Goal: Browse casually: Explore the website without a specific task or goal

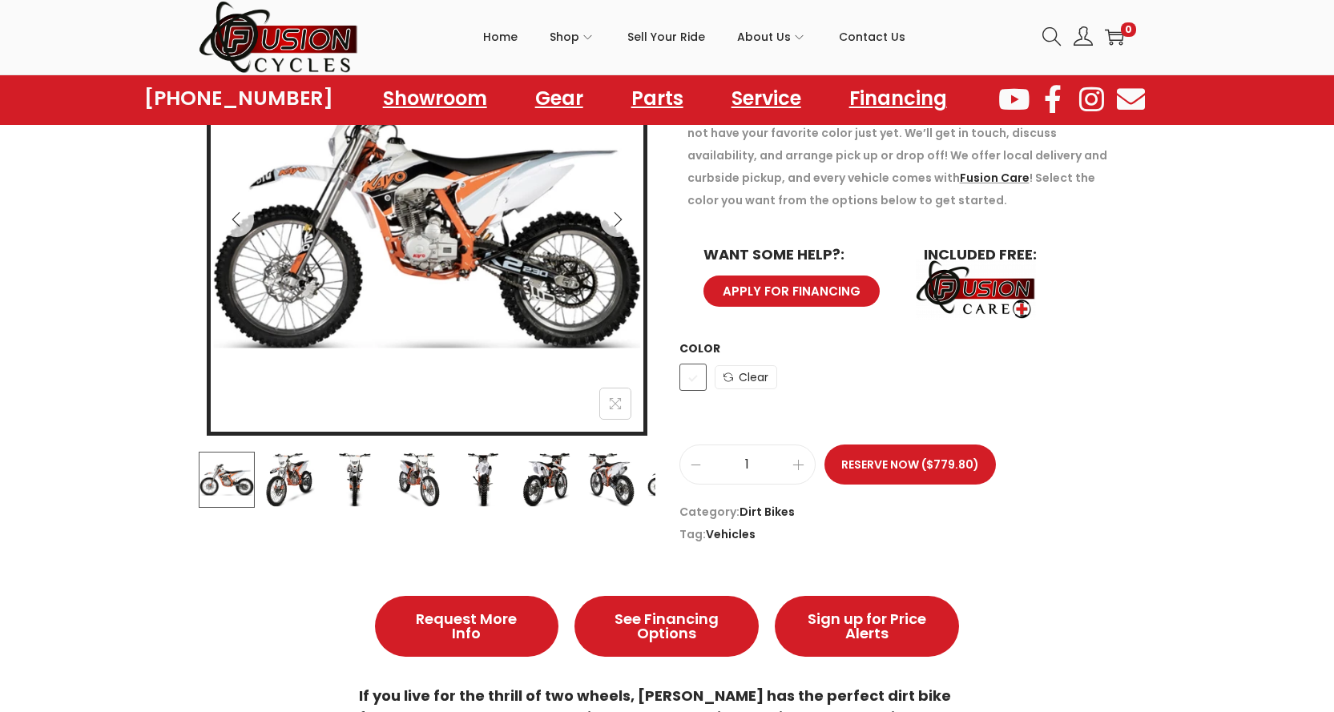
scroll to position [320, 0]
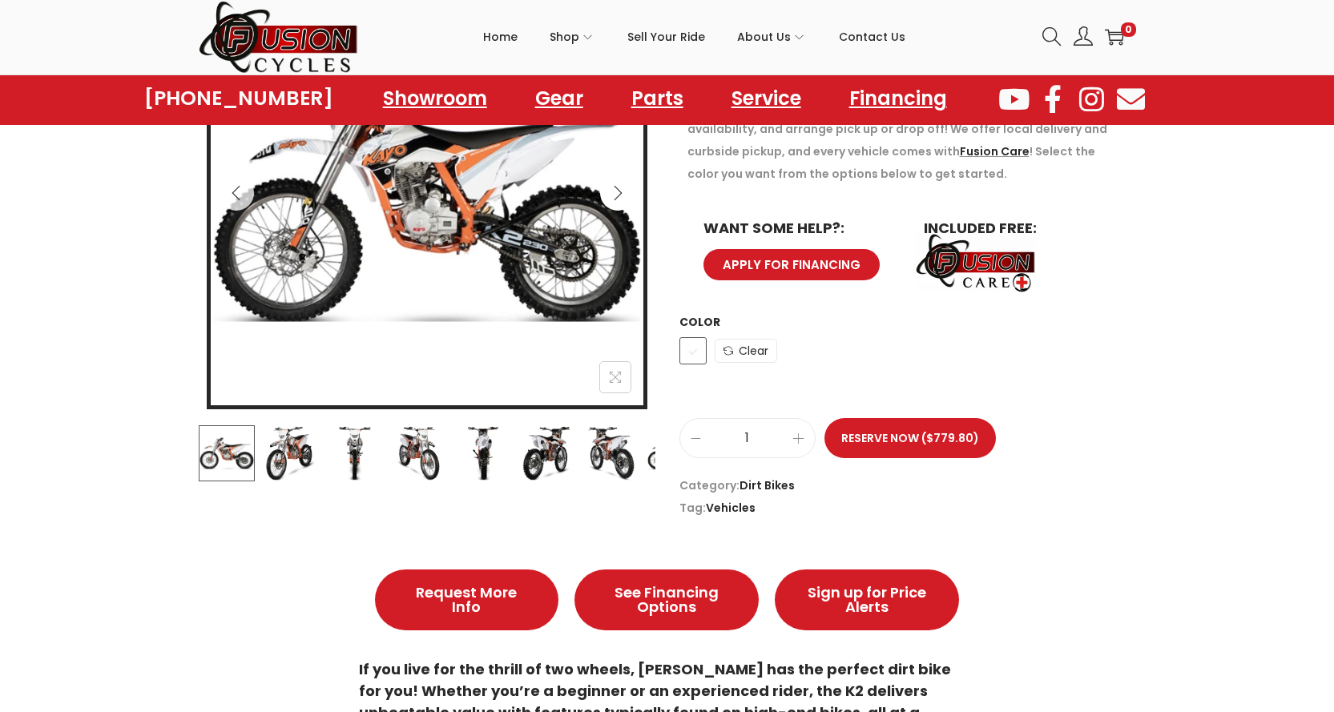
click at [613, 194] on icon "Next" at bounding box center [618, 193] width 16 height 16
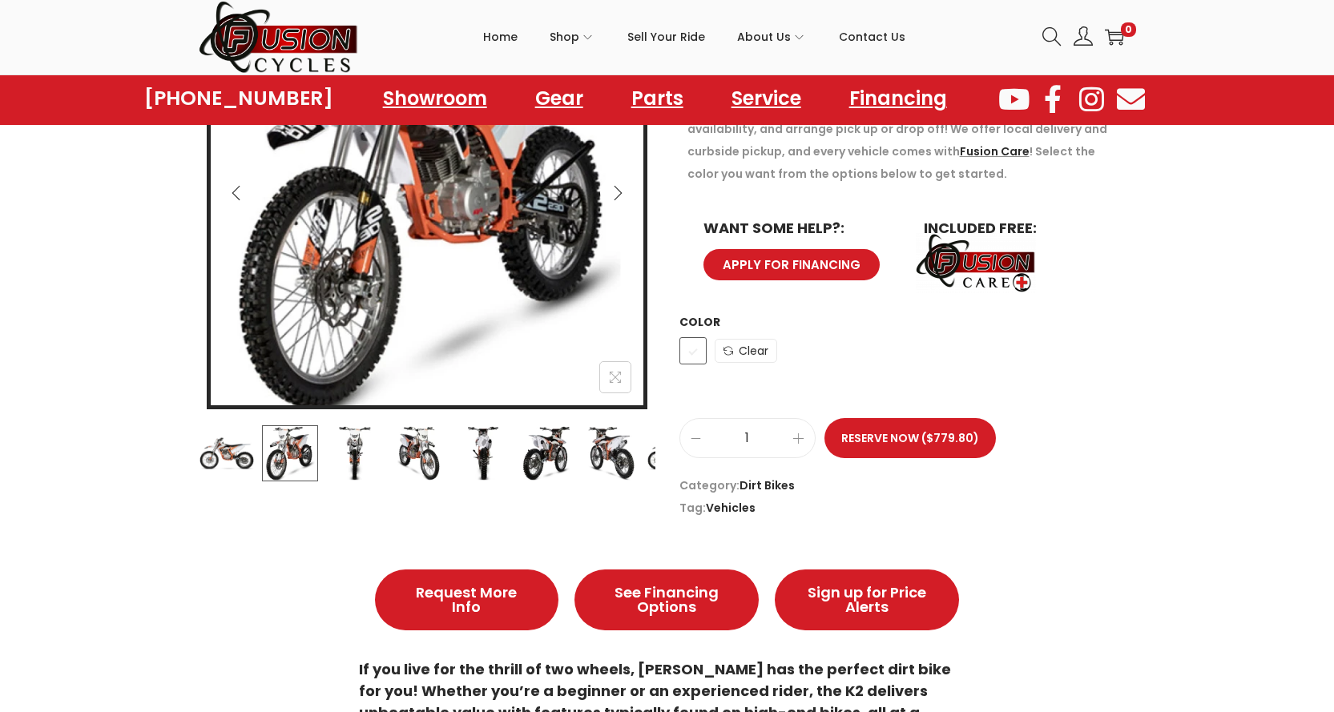
click at [613, 194] on icon "Next" at bounding box center [618, 193] width 16 height 16
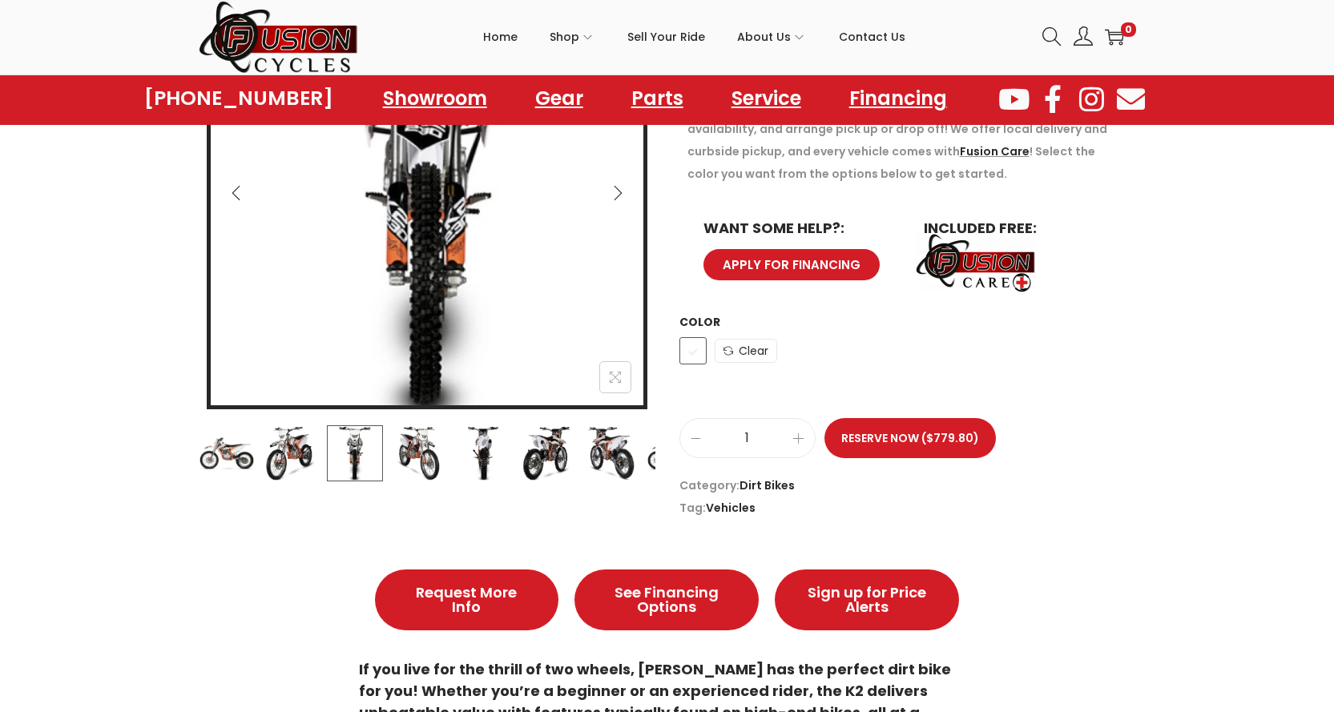
click at [613, 194] on icon "Next" at bounding box center [618, 193] width 16 height 16
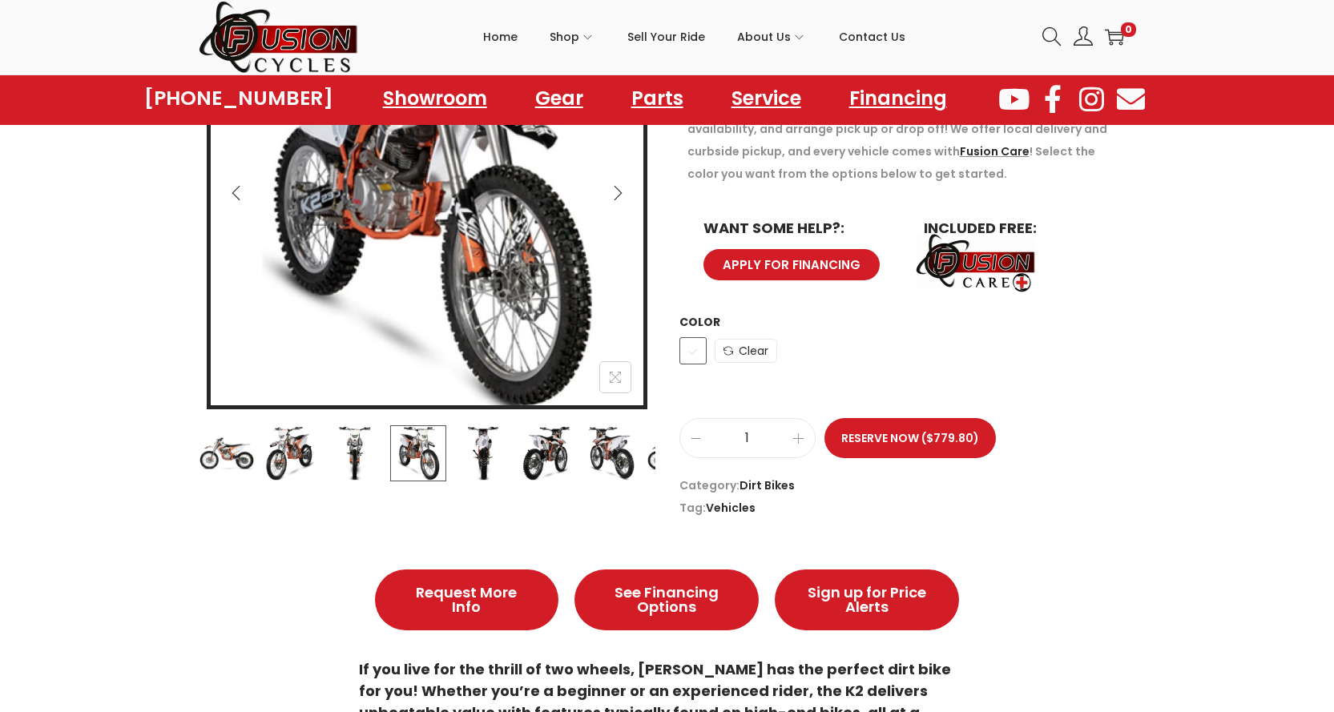
click at [613, 194] on icon "Next" at bounding box center [618, 193] width 16 height 16
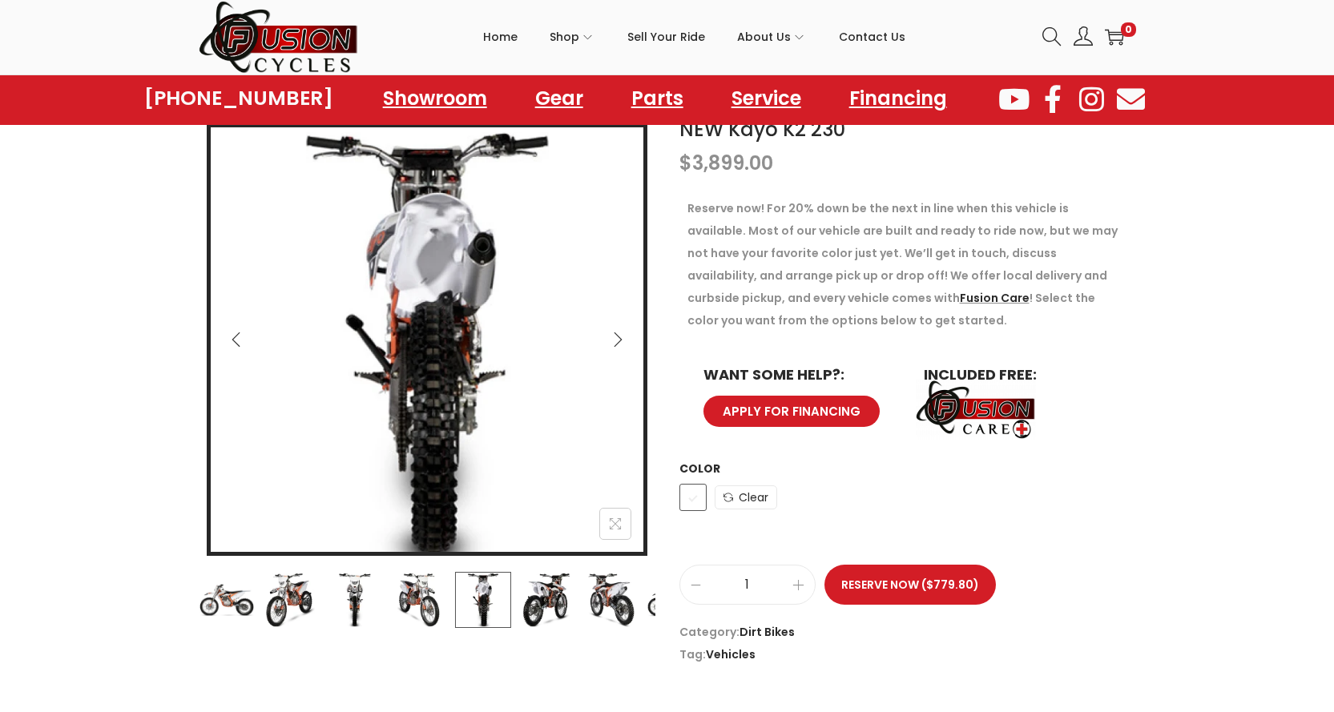
scroll to position [160, 0]
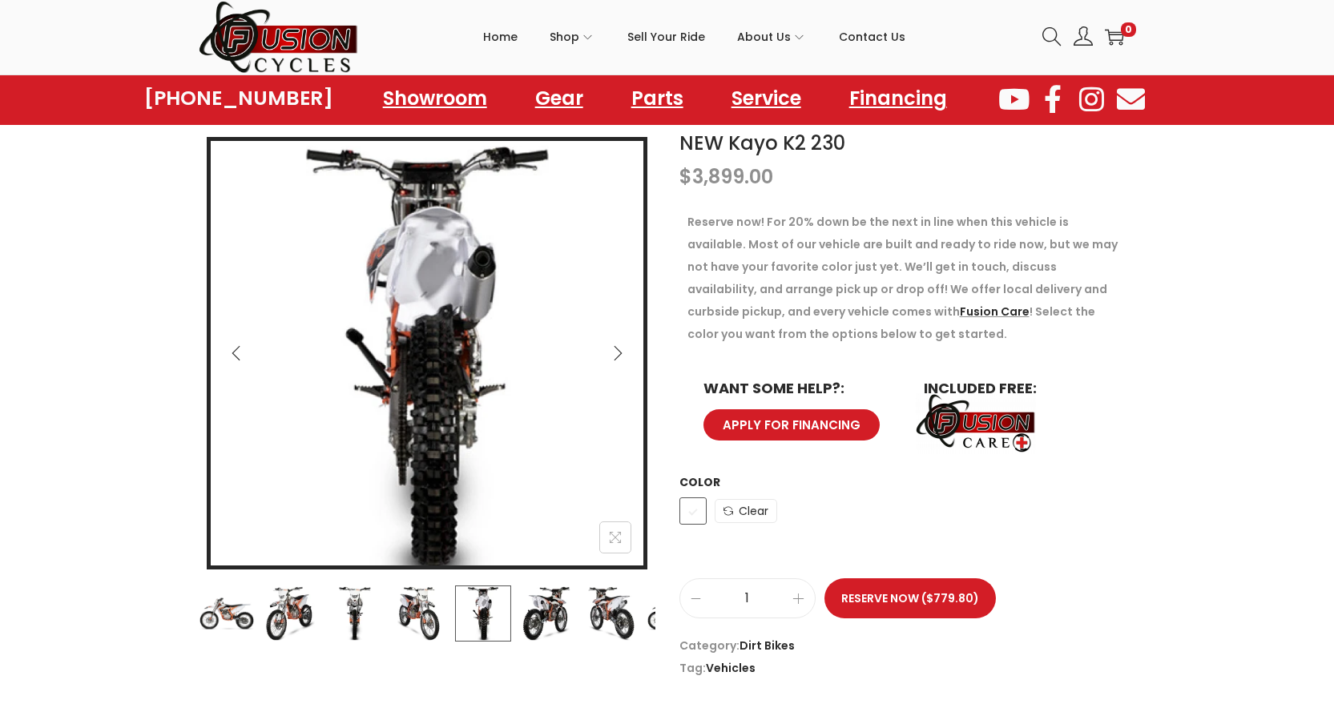
click at [617, 351] on icon "Next" at bounding box center [618, 353] width 16 height 16
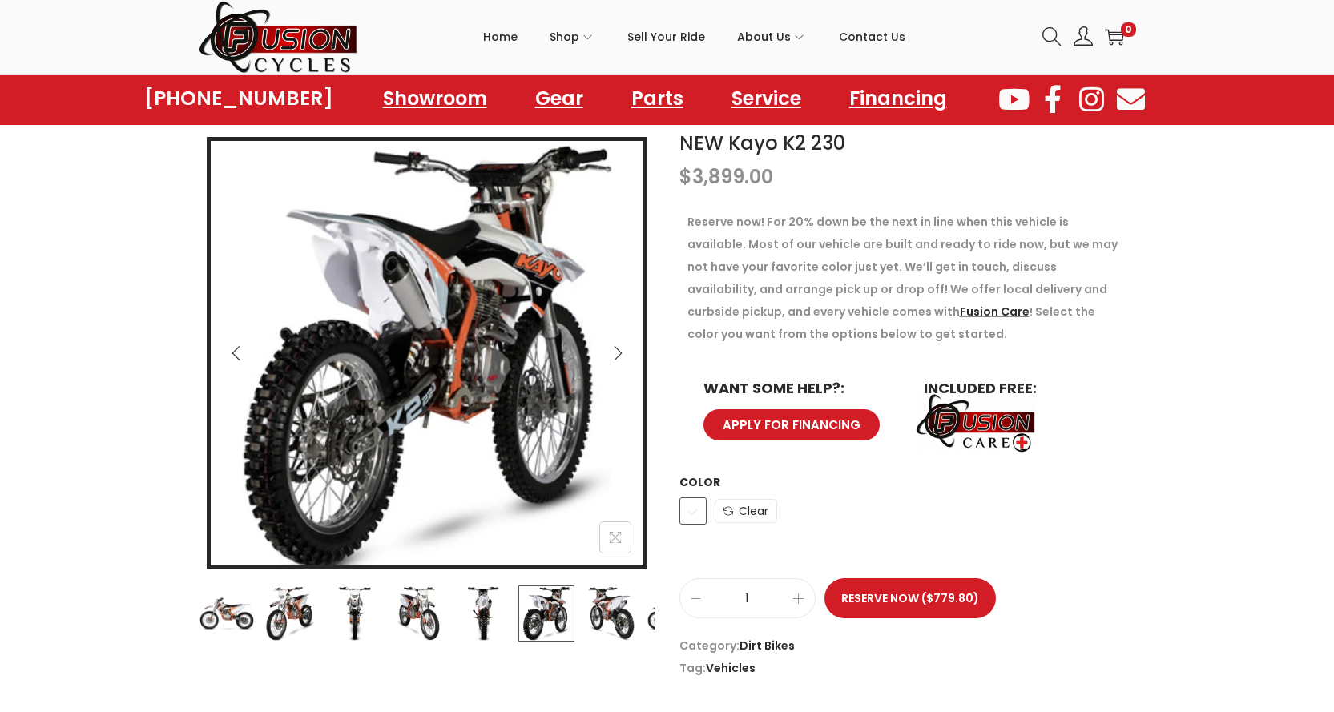
click at [616, 345] on icon "Next" at bounding box center [618, 353] width 16 height 16
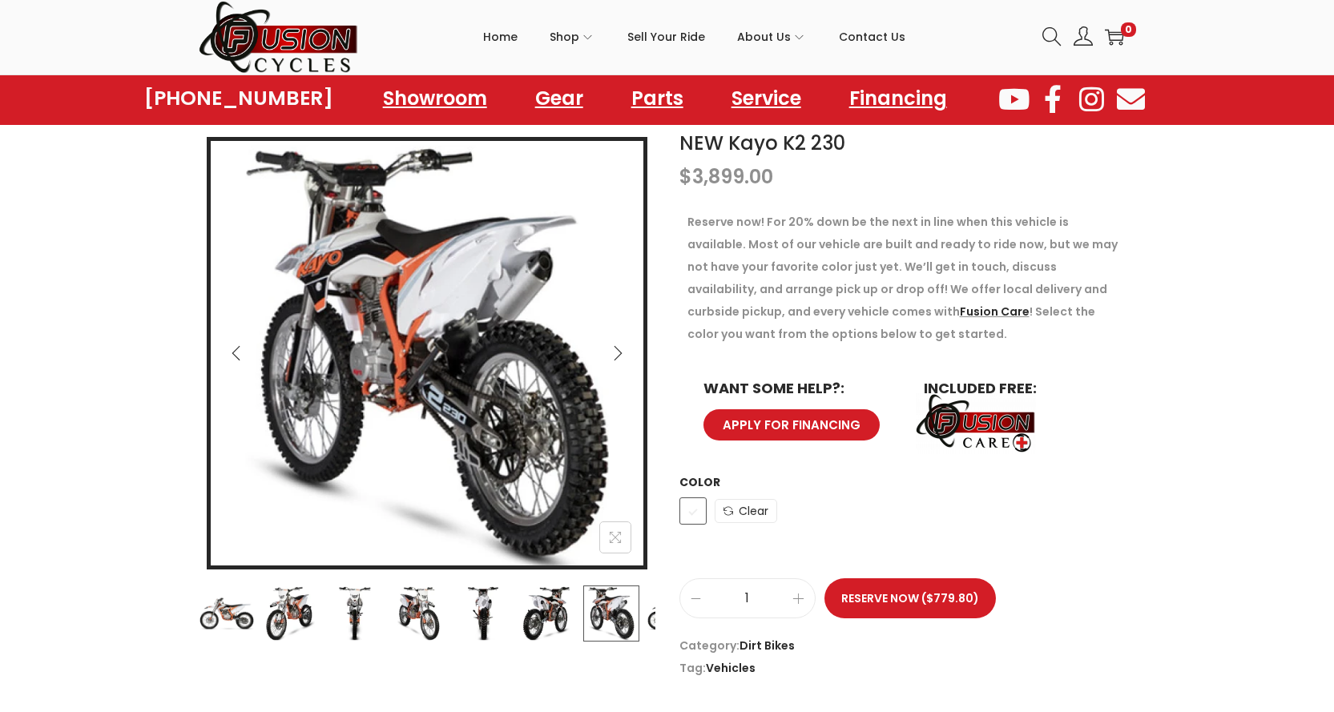
click at [616, 345] on icon "Next" at bounding box center [618, 353] width 16 height 16
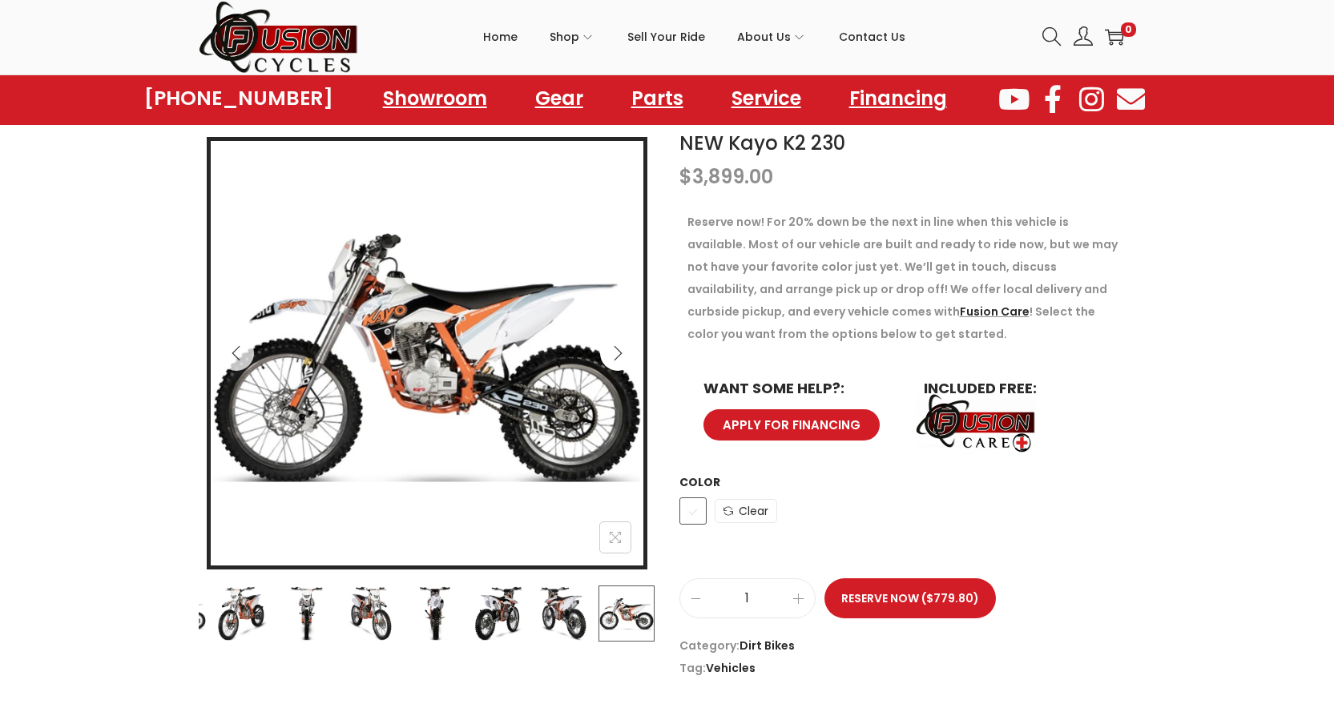
click at [616, 345] on icon "Next" at bounding box center [618, 353] width 16 height 16
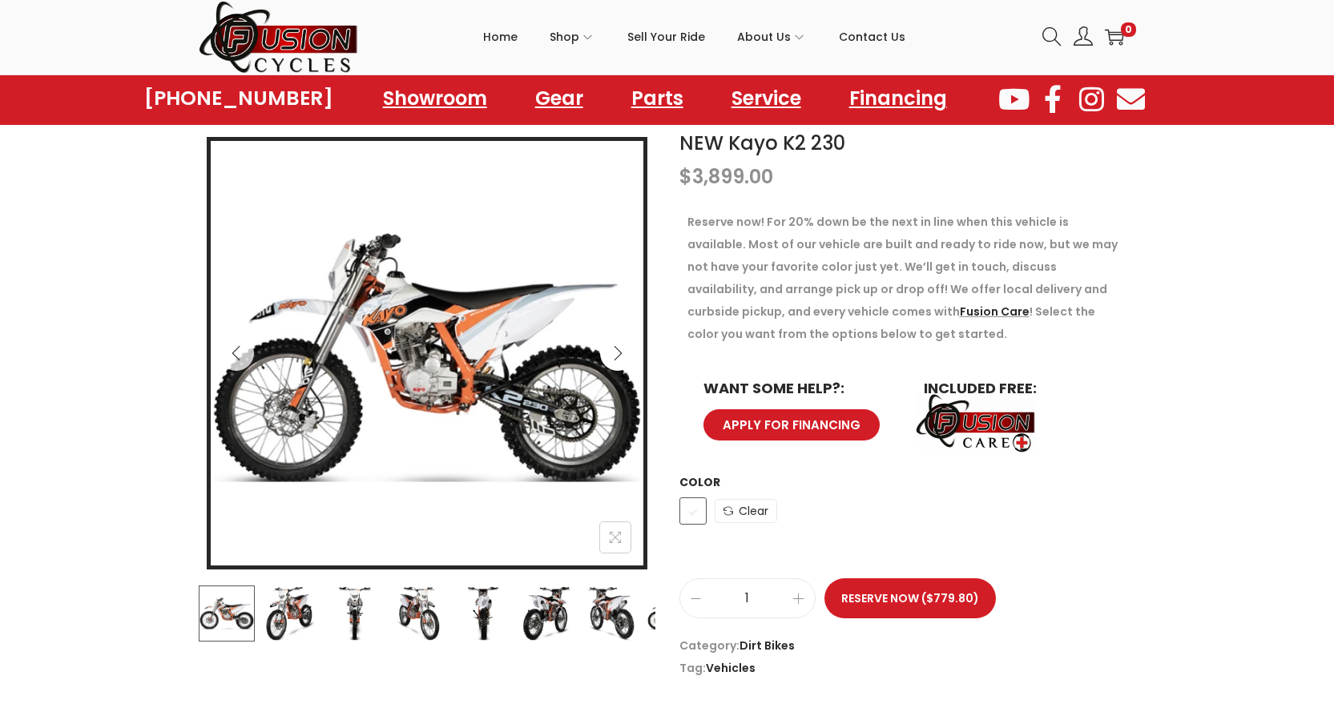
click at [616, 345] on icon "Next" at bounding box center [618, 353] width 16 height 16
